Goal: Task Accomplishment & Management: Manage account settings

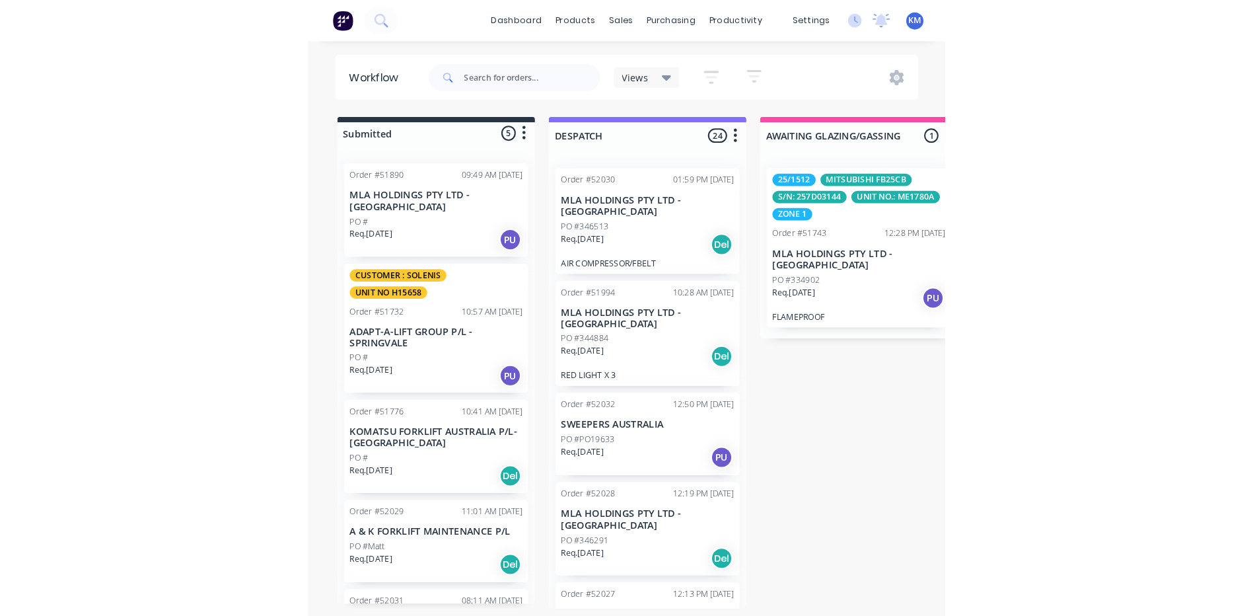
scroll to position [236, 0]
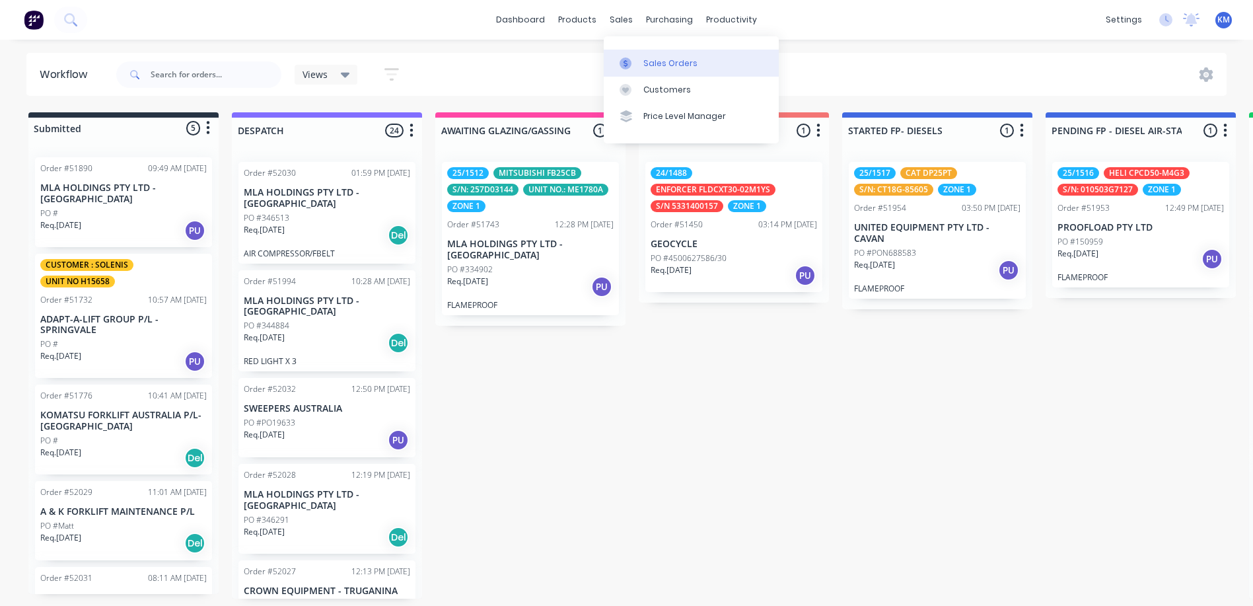
click at [627, 63] on icon at bounding box center [626, 63] width 12 height 12
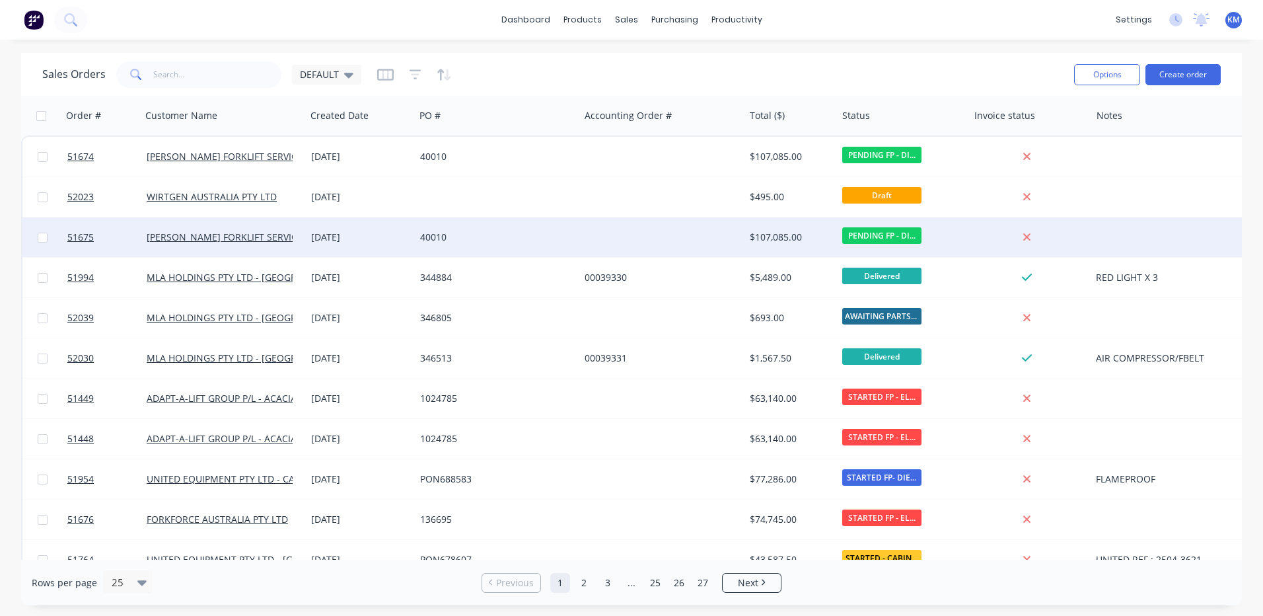
click at [448, 241] on div "40010" at bounding box center [493, 237] width 147 height 13
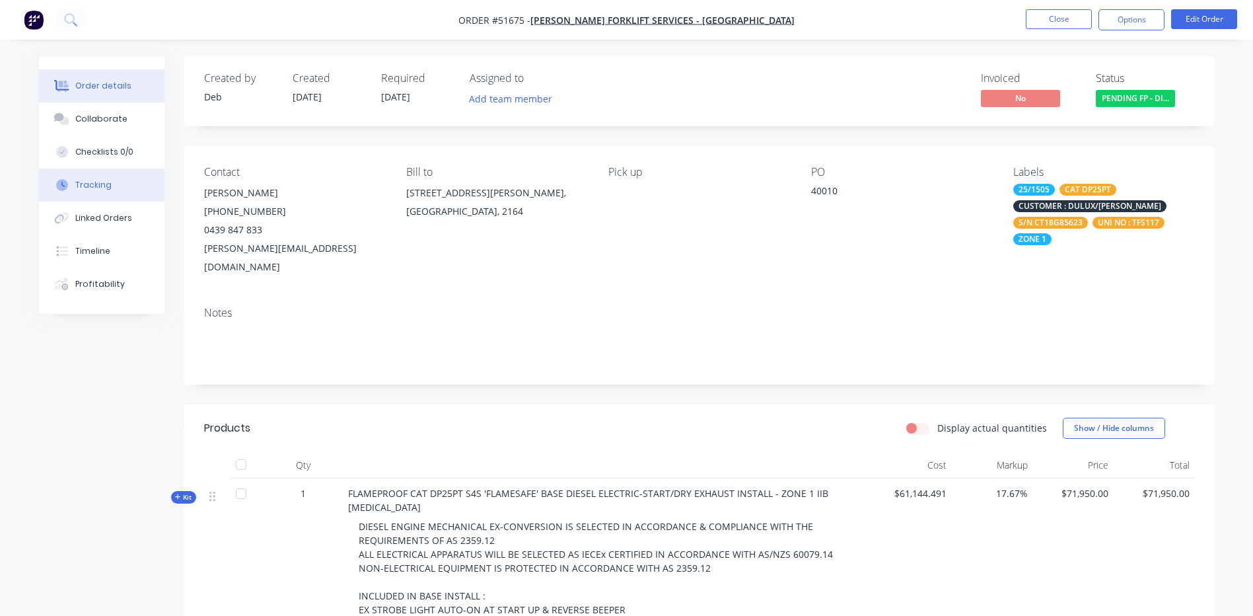
click at [96, 184] on div "Tracking" at bounding box center [93, 185] width 36 height 12
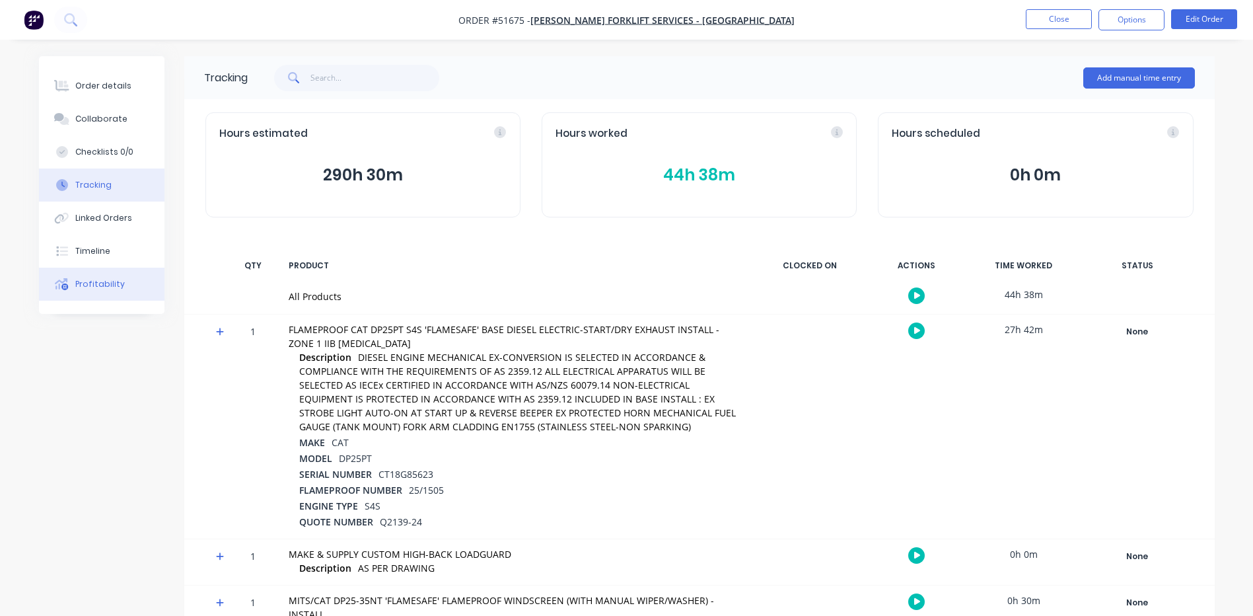
click at [112, 273] on button "Profitability" at bounding box center [101, 283] width 125 height 33
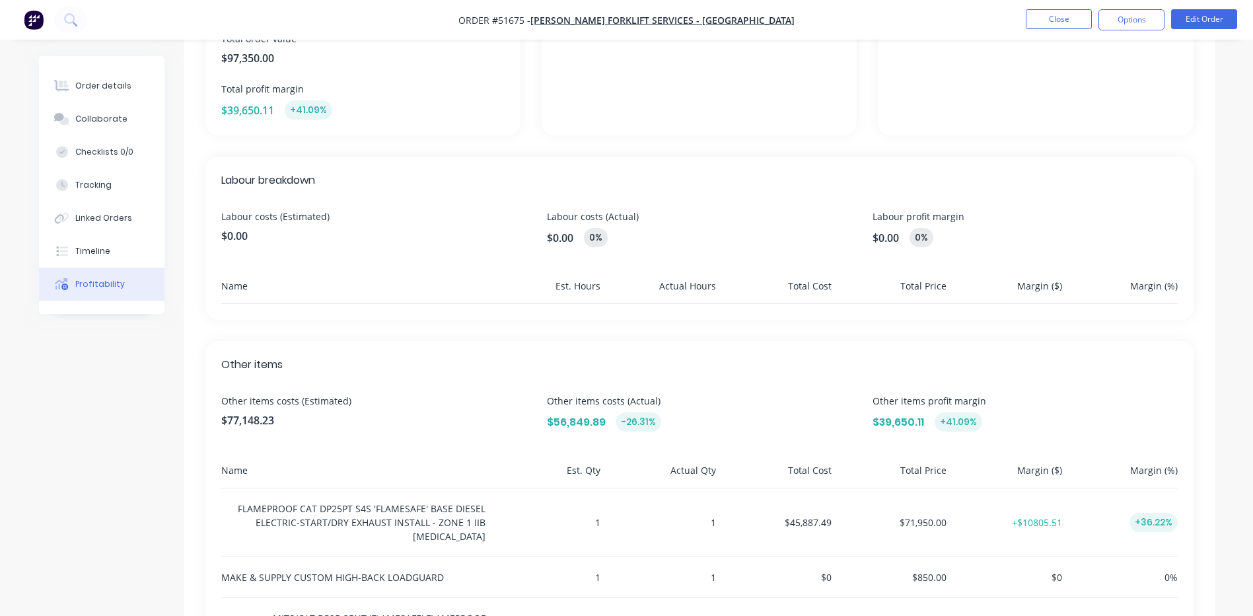
scroll to position [264, 0]
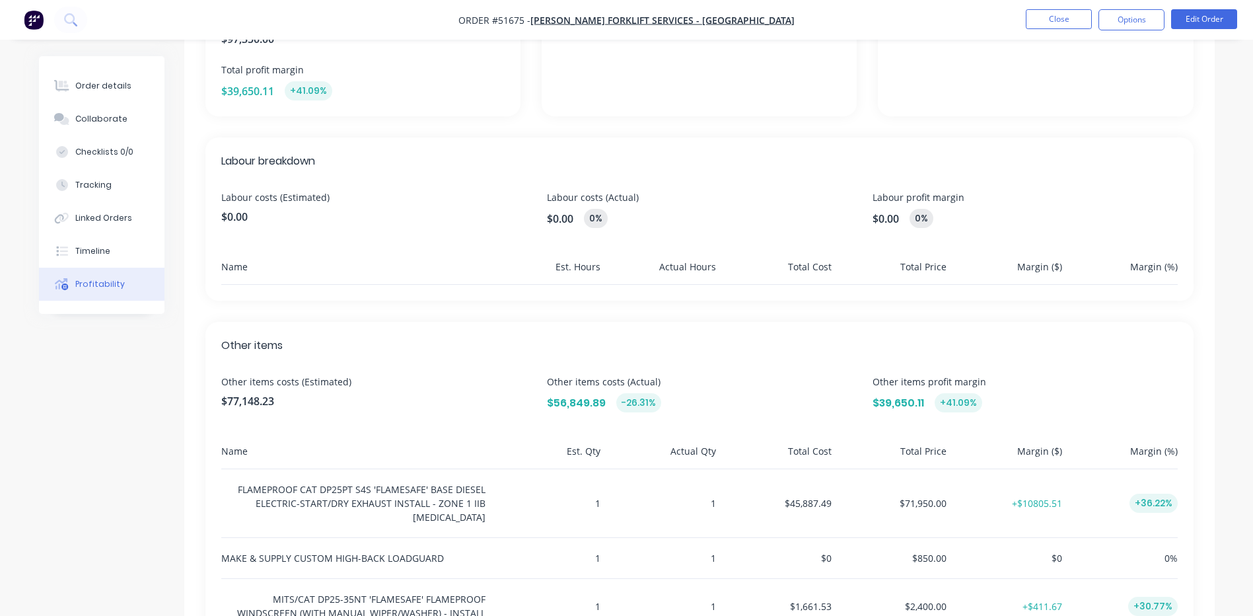
click at [566, 217] on span "$0.00" at bounding box center [560, 219] width 26 height 16
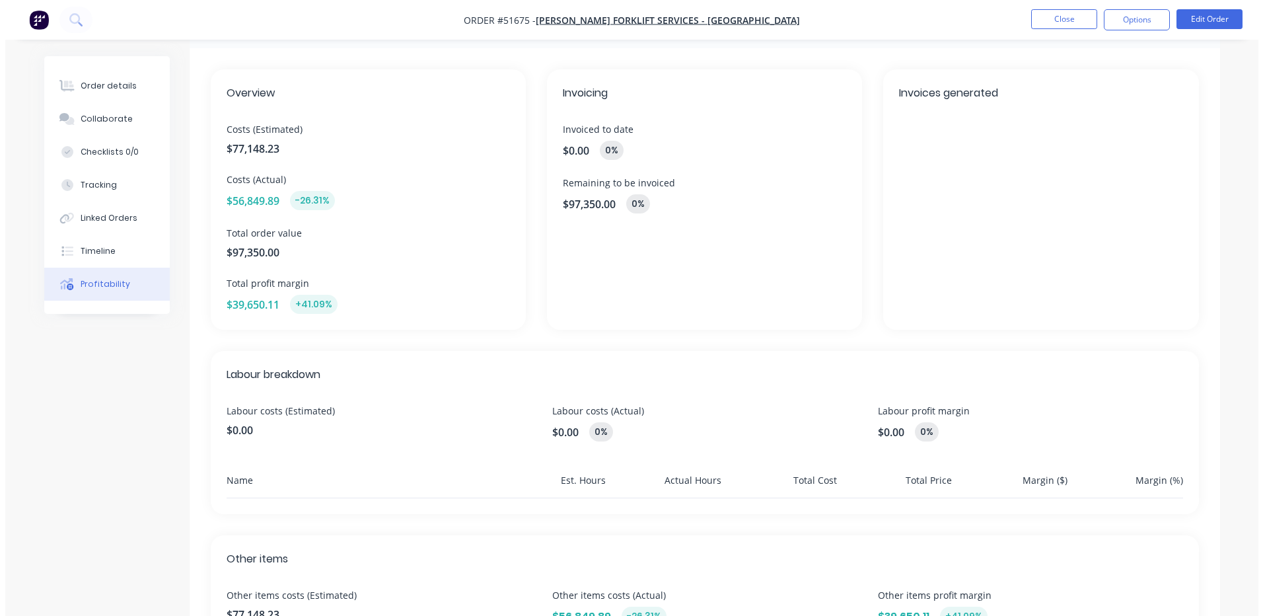
scroll to position [0, 0]
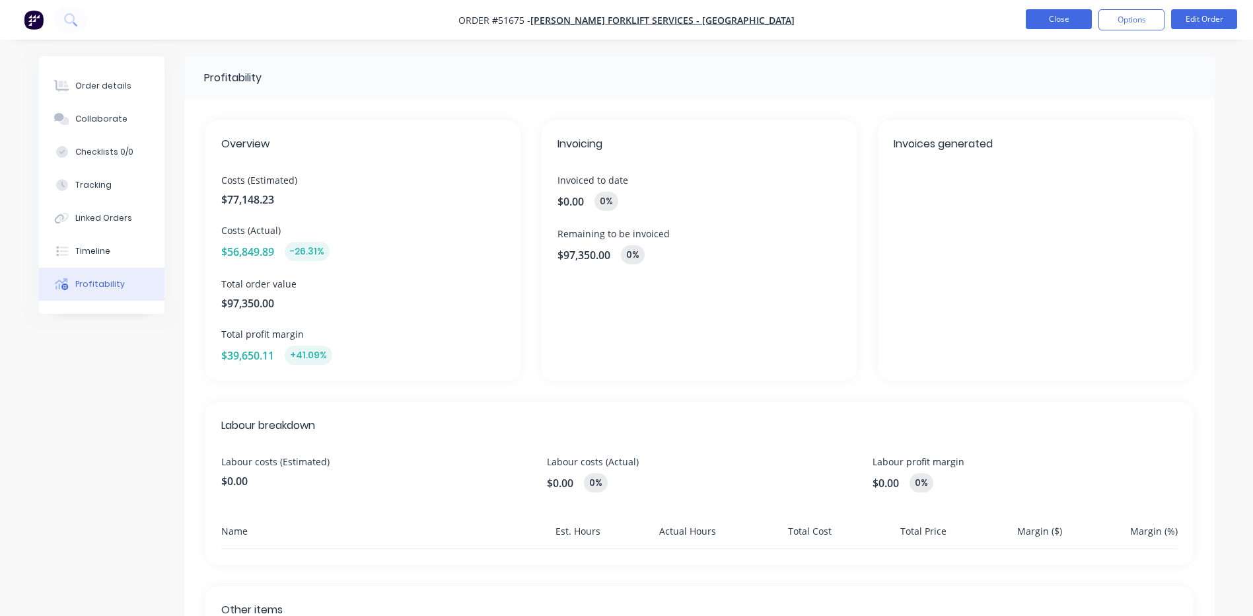
click at [1042, 15] on button "Close" at bounding box center [1059, 19] width 66 height 20
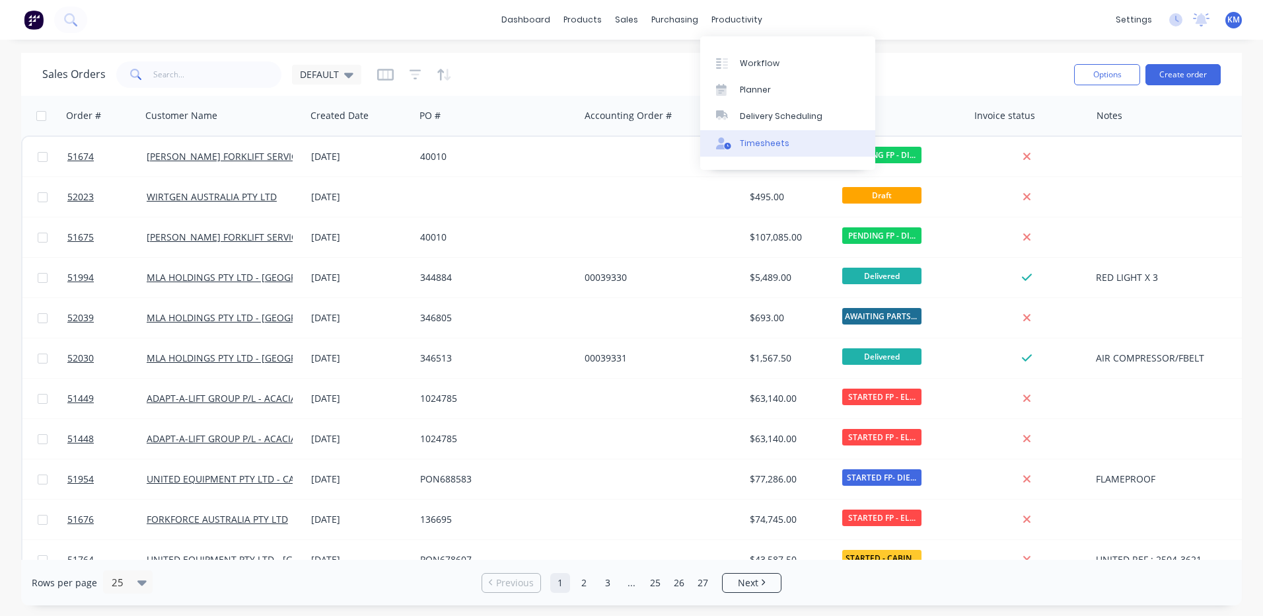
click at [756, 137] on div "Timesheets" at bounding box center [765, 143] width 50 height 12
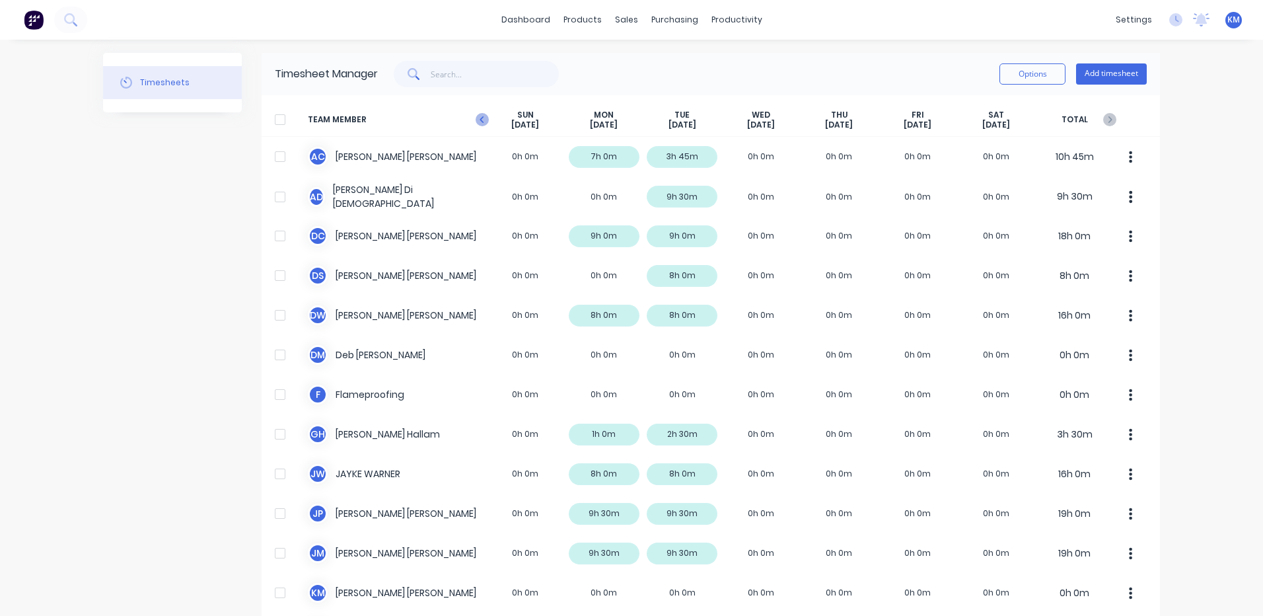
click at [478, 121] on icon "button" at bounding box center [482, 119] width 13 height 13
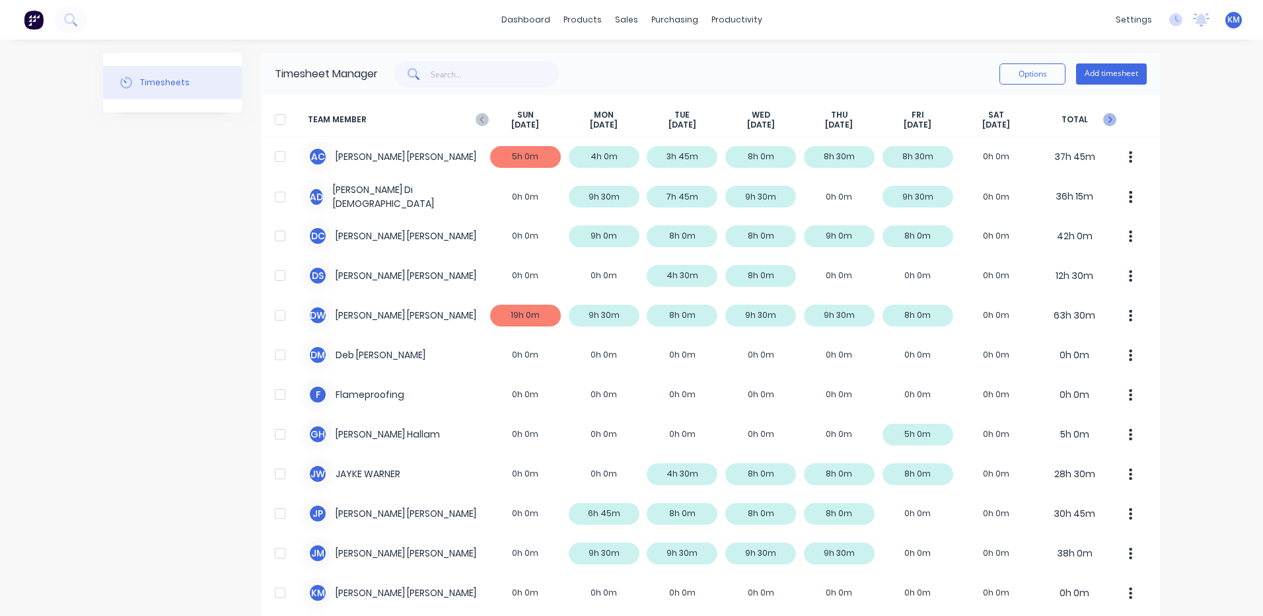
click at [1108, 120] on icon "button" at bounding box center [1110, 119] width 4 height 7
